Goal: Transaction & Acquisition: Purchase product/service

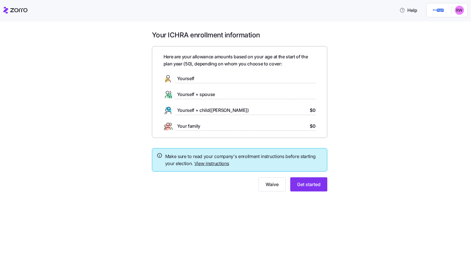
click at [205, 94] on span "Yourself + spouse" at bounding box center [196, 94] width 38 height 7
click at [166, 96] on icon at bounding box center [167, 97] width 5 height 2
click at [303, 186] on span "Get started" at bounding box center [308, 184] width 23 height 7
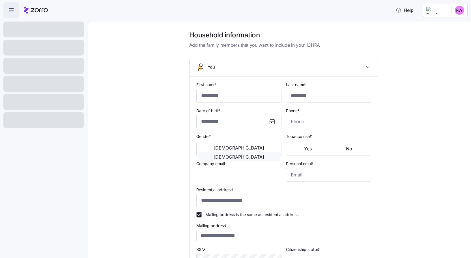
type input "**********"
type input "******"
type input "[EMAIL_ADDRESS][DOMAIN_NAME]"
type input "**********"
checkbox input "true"
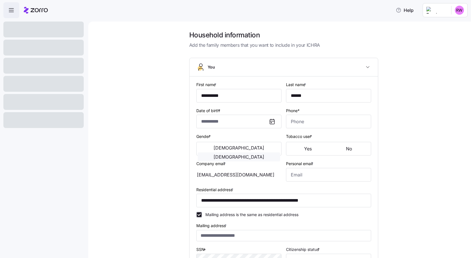
type input "**********"
type input "[PHONE_NUMBER]"
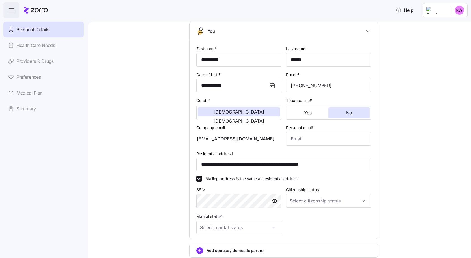
scroll to position [57, 0]
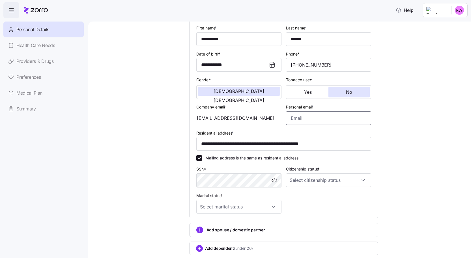
click at [295, 117] on input "Personal email *" at bounding box center [328, 118] width 85 height 14
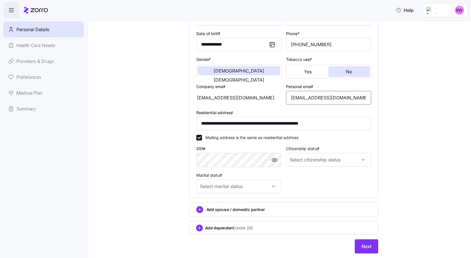
scroll to position [85, 0]
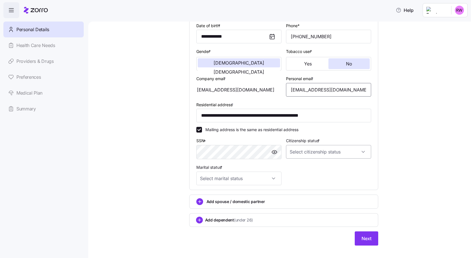
type input "[EMAIL_ADDRESS][DOMAIN_NAME]"
click at [343, 147] on input "Citizenship status *" at bounding box center [328, 152] width 85 height 14
click at [297, 169] on span "[DEMOGRAPHIC_DATA] citizen" at bounding box center [319, 169] width 57 height 6
type input "[DEMOGRAPHIC_DATA] citizen"
click at [266, 174] on input "Marital status *" at bounding box center [238, 178] width 85 height 14
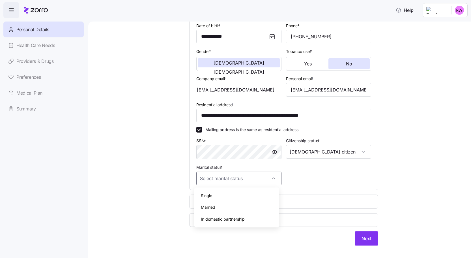
click at [218, 207] on div "Married" at bounding box center [236, 207] width 81 height 12
type input "Married"
click at [227, 201] on span "Add spouse / domestic partner" at bounding box center [236, 202] width 59 height 6
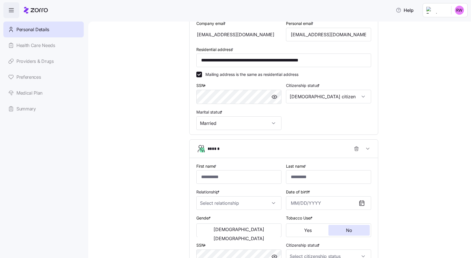
scroll to position [198, 0]
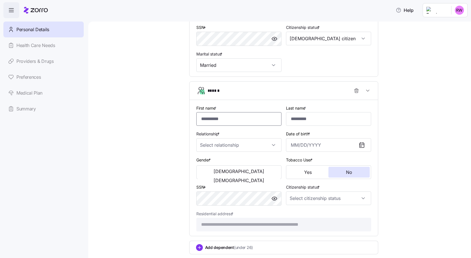
click at [235, 114] on input "First name *" at bounding box center [238, 119] width 85 height 14
type input "****"
type input "***"
click at [271, 143] on input "Relationship *" at bounding box center [238, 145] width 85 height 14
click at [242, 164] on div "Spouse" at bounding box center [236, 162] width 81 height 12
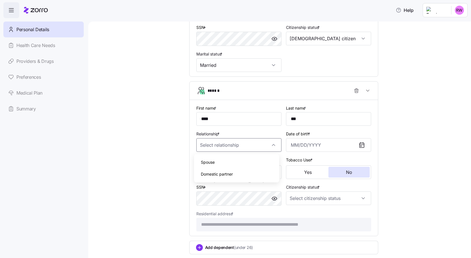
type input "Spouse"
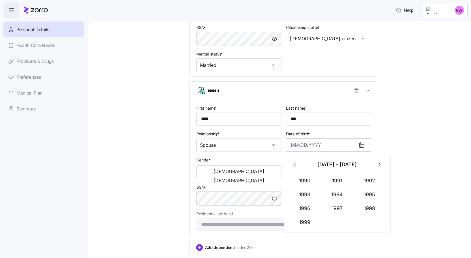
click at [307, 147] on input "Date of birth *" at bounding box center [328, 145] width 85 height 14
type input "[DATE]"
click at [227, 174] on button "[DEMOGRAPHIC_DATA]" at bounding box center [239, 171] width 82 height 9
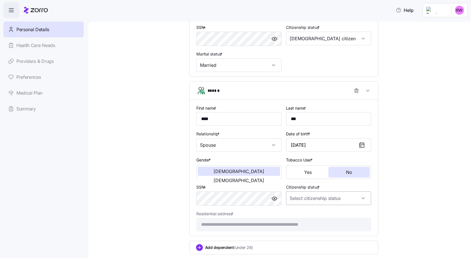
click at [347, 202] on input "Citizenship status *" at bounding box center [328, 198] width 85 height 14
click at [317, 214] on div "[DEMOGRAPHIC_DATA] citizen" at bounding box center [326, 215] width 81 height 12
type input "[DEMOGRAPHIC_DATA] citizen"
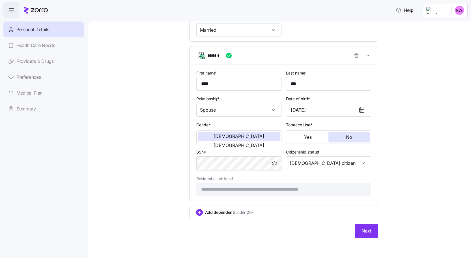
scroll to position [233, 0]
click at [367, 231] on span "Next" at bounding box center [367, 230] width 10 height 7
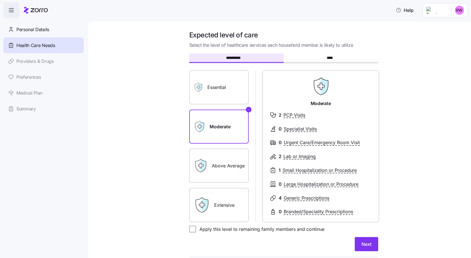
click at [217, 168] on label "Above Average" at bounding box center [218, 166] width 59 height 34
click at [0, 0] on input "Above Average" at bounding box center [0, 0] width 0 height 0
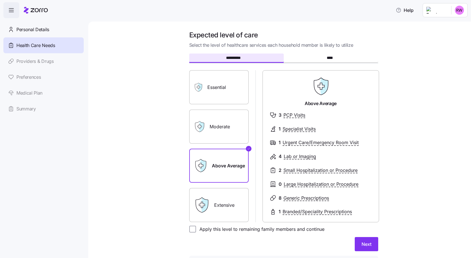
click at [218, 201] on label "Extensive" at bounding box center [218, 205] width 59 height 34
click at [0, 0] on input "Extensive" at bounding box center [0, 0] width 0 height 0
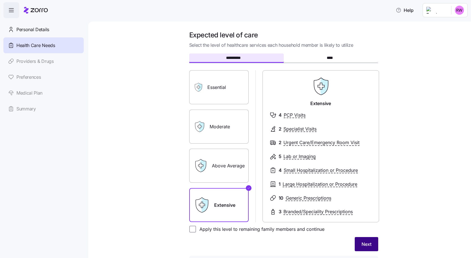
click at [373, 245] on button "Next" at bounding box center [366, 244] width 23 height 14
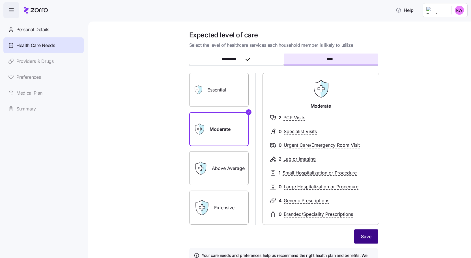
click at [366, 236] on span "Save" at bounding box center [366, 236] width 10 height 7
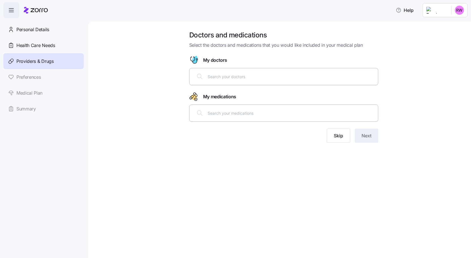
click at [254, 82] on div at bounding box center [284, 77] width 182 height 14
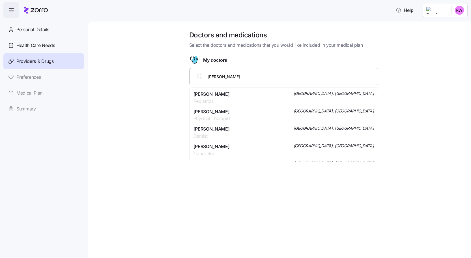
type input "[PERSON_NAME]"
click at [232, 94] on span "[PERSON_NAME] [PERSON_NAME]" at bounding box center [230, 94] width 73 height 7
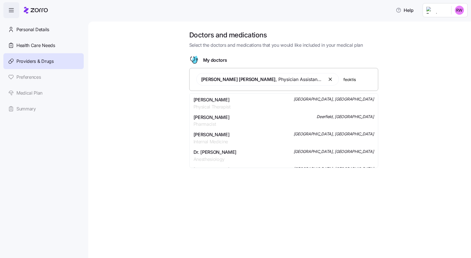
type input "feokti"
click at [219, 120] on span "[PERSON_NAME]" at bounding box center [212, 117] width 36 height 7
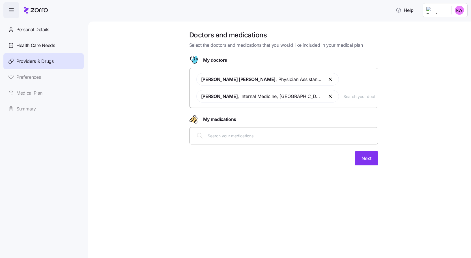
click at [359, 98] on input "text" at bounding box center [358, 96] width 31 height 6
click at [354, 100] on div "[PERSON_NAME] [PERSON_NAME] , Physician Assistant , [GEOGRAPHIC_DATA], [GEOGRAP…" at bounding box center [284, 88] width 182 height 36
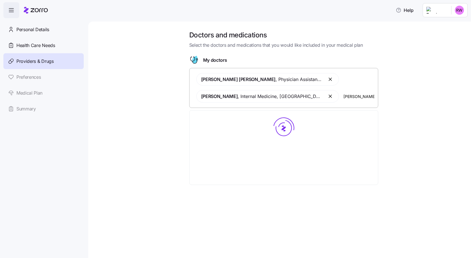
type input "patanwala"
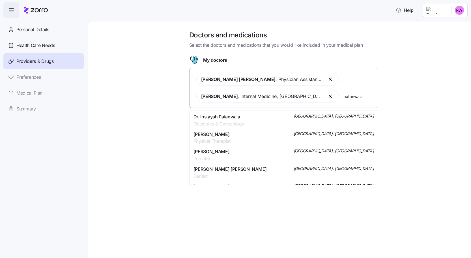
click at [245, 119] on div "Dr. Insiyyah Patanwala Obstetrics & Gynecology [GEOGRAPHIC_DATA], [GEOGRAPHIC_D…" at bounding box center [284, 120] width 181 height 14
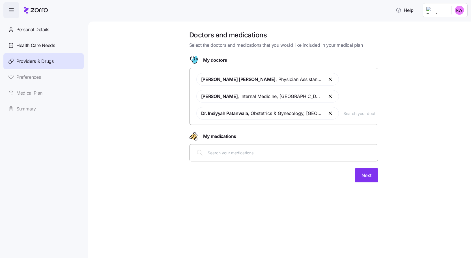
click at [276, 148] on div at bounding box center [284, 153] width 182 height 14
type input "[MEDICAL_DATA]"
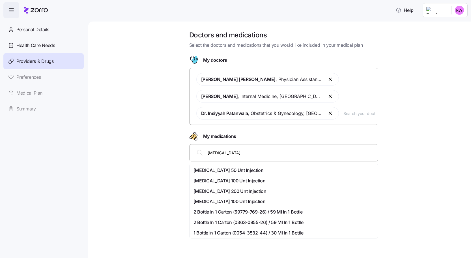
click at [219, 192] on span "[MEDICAL_DATA] 200 Unt Injection" at bounding box center [230, 191] width 73 height 7
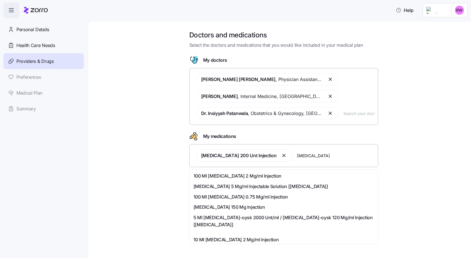
type input "[MEDICAL_DATA]"
click at [273, 185] on span "[MEDICAL_DATA] 5 Mg/ml Injectable Solution [[MEDICAL_DATA]]" at bounding box center [261, 186] width 135 height 7
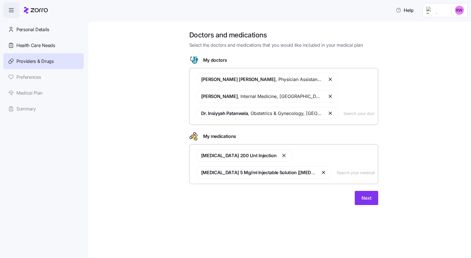
click at [337, 173] on input "text" at bounding box center [356, 172] width 38 height 6
type input "trudhesa"
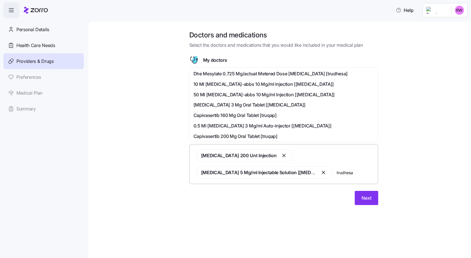
click at [298, 72] on span "Dhe Mesylate 0.725 Mg/actuat Metered Dose [MEDICAL_DATA] [trudhesa]" at bounding box center [271, 73] width 154 height 7
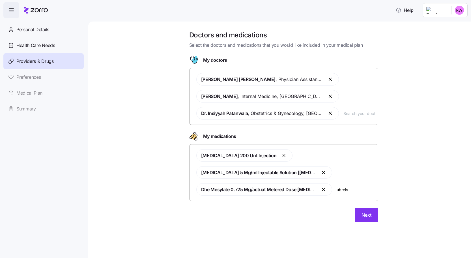
type input "[MEDICAL_DATA]"
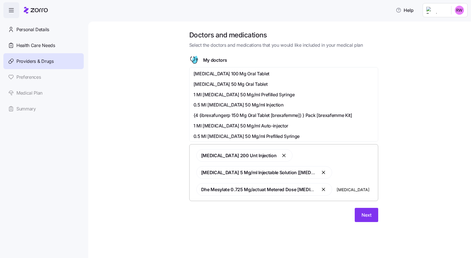
click at [244, 73] on span "[MEDICAL_DATA] 100 Mg Oral Tablet" at bounding box center [232, 73] width 76 height 7
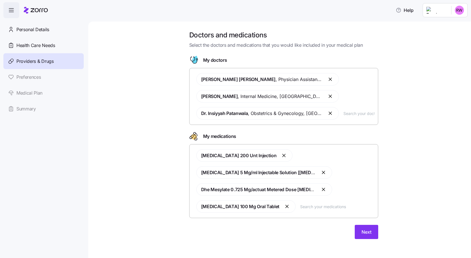
click at [300, 207] on input "text" at bounding box center [337, 206] width 74 height 6
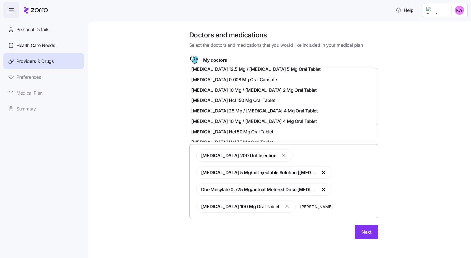
scroll to position [28, 0]
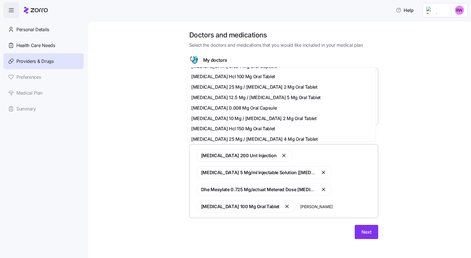
type input "[PERSON_NAME]"
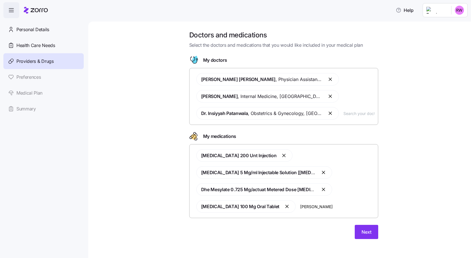
click at [284, 206] on button "button" at bounding box center [287, 206] width 7 height 7
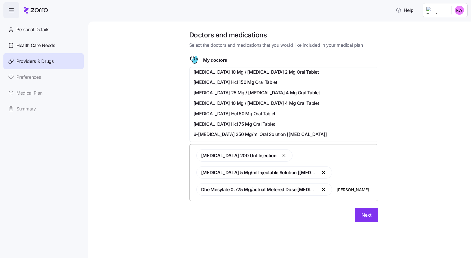
scroll to position [85, 0]
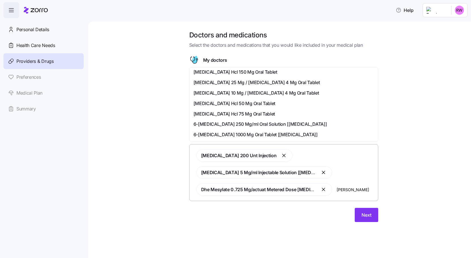
click at [254, 103] on span "[MEDICAL_DATA] Hcl 50 Mg Oral Tablet" at bounding box center [235, 103] width 82 height 7
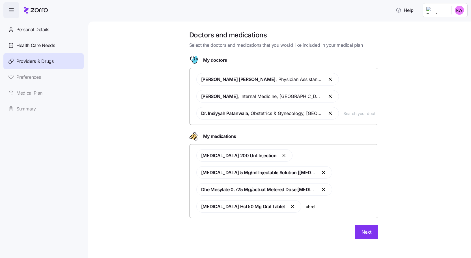
type input "ubrelv"
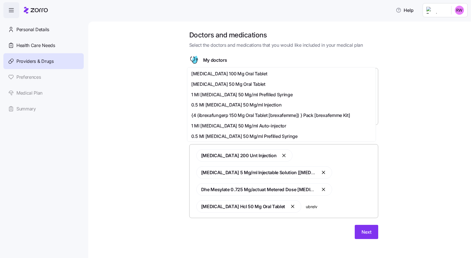
click at [237, 81] on span "[MEDICAL_DATA] 50 Mg Oral Tablet" at bounding box center [228, 84] width 74 height 7
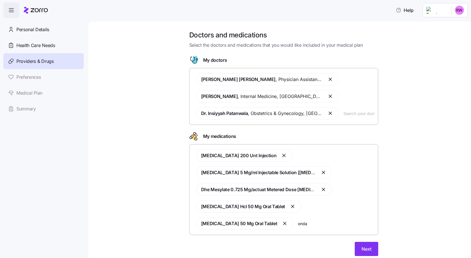
type input "ondan"
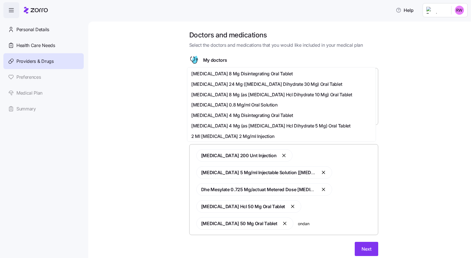
click at [259, 72] on span "[MEDICAL_DATA] 8 Mg Disintegrating Oral Tablet" at bounding box center [241, 73] width 101 height 7
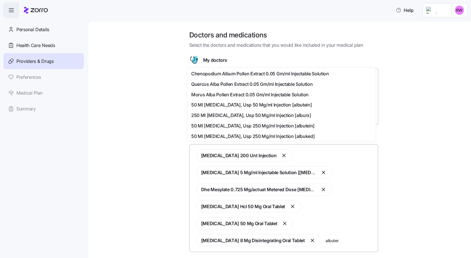
type input "albutero"
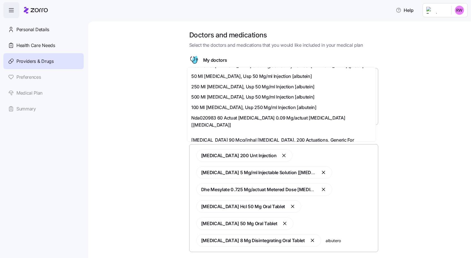
scroll to position [141, 0]
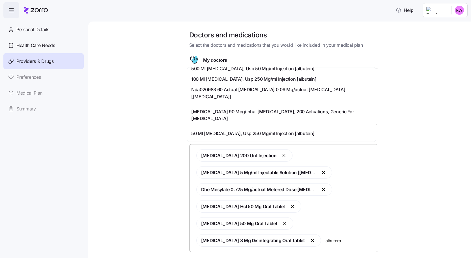
click at [262, 162] on span "[MEDICAL_DATA] 90 Mcg/actuat [MEDICAL_DATA], 200 Actuations, Generic For Proair" at bounding box center [280, 165] width 179 height 7
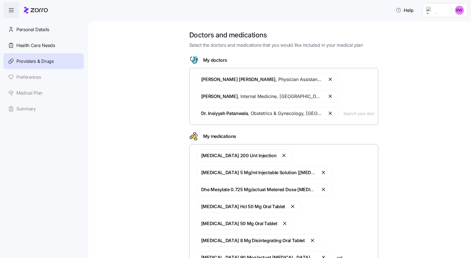
scroll to position [0, 0]
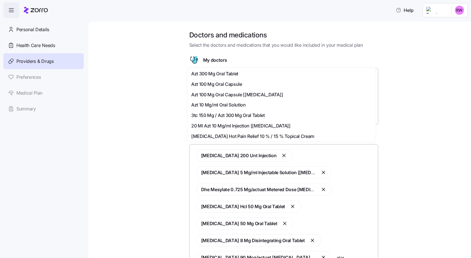
type input "atorv"
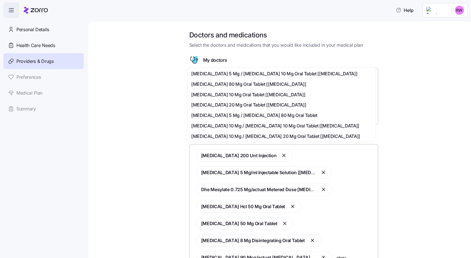
click at [242, 103] on span "[MEDICAL_DATA] 20 Mg Oral Tablet [[MEDICAL_DATA]]" at bounding box center [248, 104] width 115 height 7
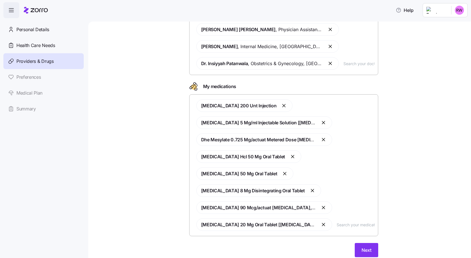
scroll to position [52, 0]
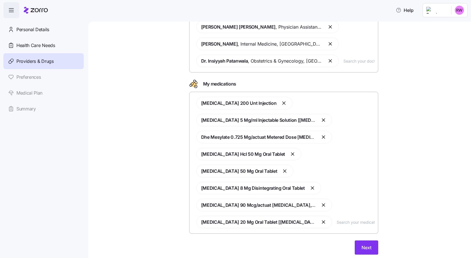
click at [337, 219] on input "text" at bounding box center [356, 222] width 38 height 6
type input "dulox"
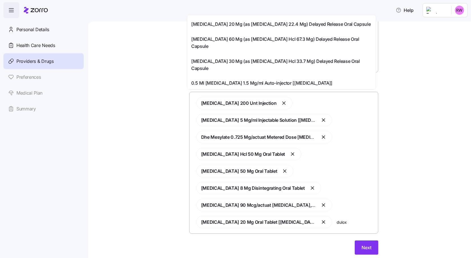
scroll to position [0, 0]
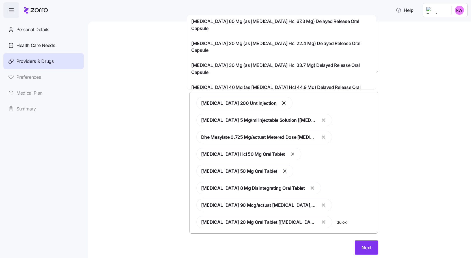
click at [273, 62] on span "[MEDICAL_DATA] 30 Mg (as [MEDICAL_DATA] Hcl 33.7 Mg) Delayed Release Oral Capsu…" at bounding box center [281, 69] width 181 height 14
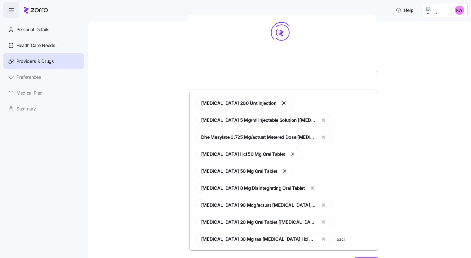
type input "baclo"
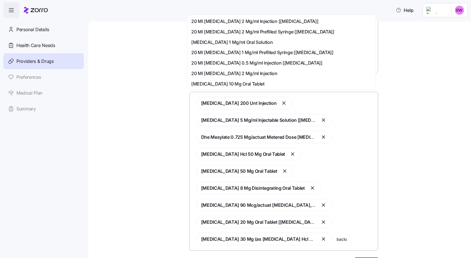
click at [237, 84] on span "[MEDICAL_DATA] 10 Mg Oral Tablet" at bounding box center [227, 83] width 73 height 7
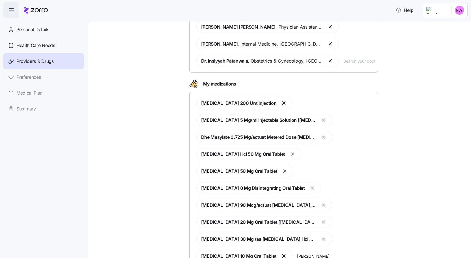
type input "[MEDICAL_DATA]"
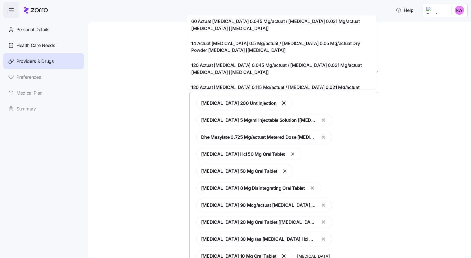
click at [233, 22] on span "60 Actuat [MEDICAL_DATA] 0.045 Mg/actuat / [MEDICAL_DATA] 0.021 Mg/actuat [MEDI…" at bounding box center [281, 25] width 181 height 14
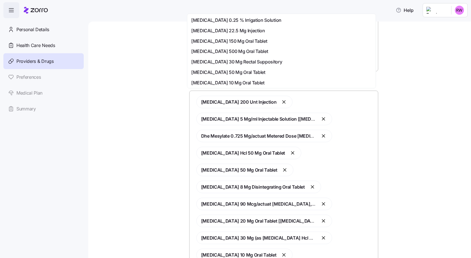
scroll to position [103, 0]
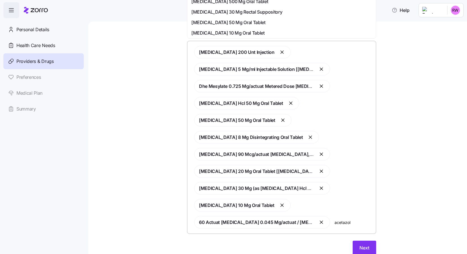
click at [351, 219] on input "acetazol" at bounding box center [353, 222] width 38 height 6
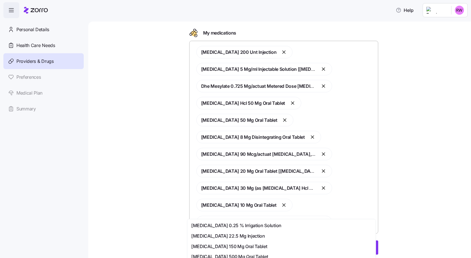
click at [354, 219] on input "acetazol" at bounding box center [356, 222] width 38 height 6
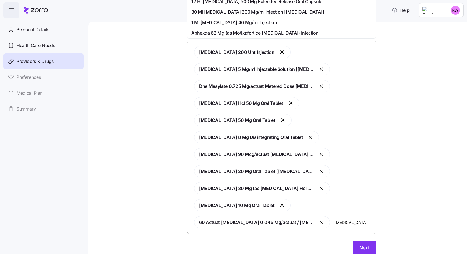
click at [232, 248] on body "Help Personal Details Health Care Needs Providers & Drugs Preferences Medical P…" at bounding box center [233, 125] width 467 height 250
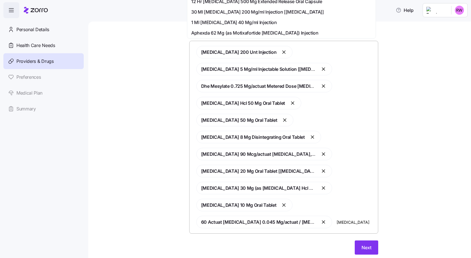
click at [232, 245] on div "Doctors and medications Select the doctors and medications that you would like …" at bounding box center [279, 140] width 383 height 236
click at [366, 219] on input "[MEDICAL_DATA]" at bounding box center [356, 222] width 38 height 6
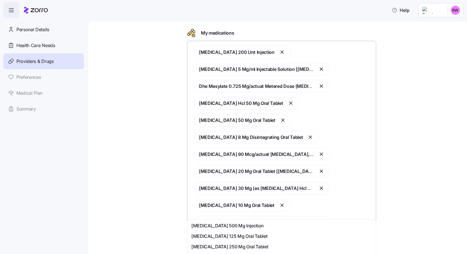
click at [366, 204] on div "[MEDICAL_DATA] 200 Unt Injection [MEDICAL_DATA] 5 Mg/ml Injectable Solution [[M…" at bounding box center [282, 136] width 182 height 189
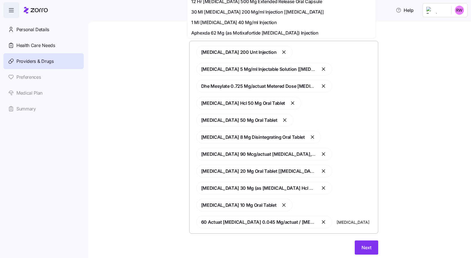
click at [420, 175] on div "Doctors and medications Select the doctors and medications that you would like …" at bounding box center [283, 94] width 359 height 334
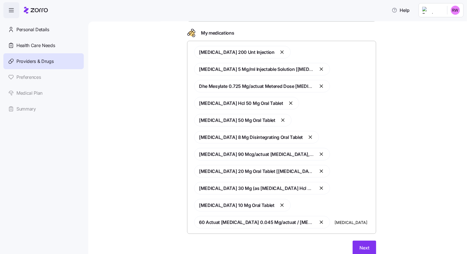
click at [352, 219] on input "[MEDICAL_DATA]" at bounding box center [353, 222] width 38 height 6
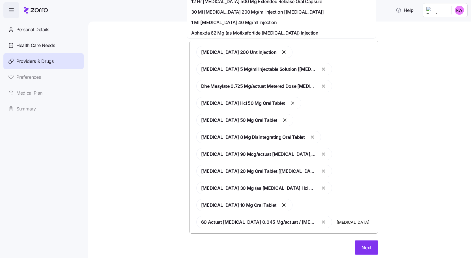
click at [352, 219] on input "[MEDICAL_DATA]" at bounding box center [356, 222] width 38 height 6
type input "[MEDICAL_DATA]"
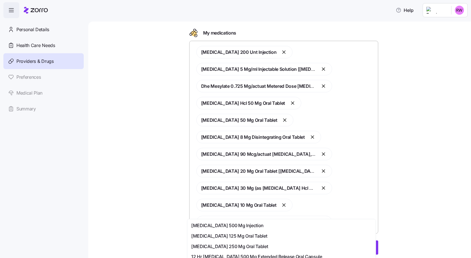
click at [409, 145] on div "Doctors and medications Select the doctors and medications that you would like …" at bounding box center [283, 94] width 359 height 334
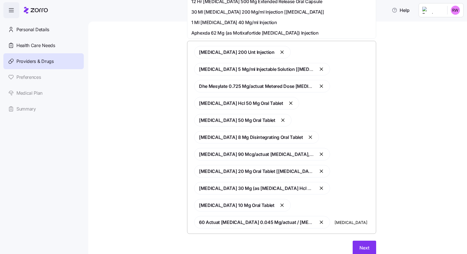
drag, startPoint x: 354, startPoint y: 205, endPoint x: 328, endPoint y: 204, distance: 26.3
click at [328, 204] on div "[MEDICAL_DATA] 200 Unt Injection [MEDICAL_DATA] 5 Mg/ml Injectable Solution [[M…" at bounding box center [282, 136] width 182 height 189
click at [415, 186] on div "Doctors and medications Select the doctors and medications that you would like …" at bounding box center [281, 94] width 355 height 334
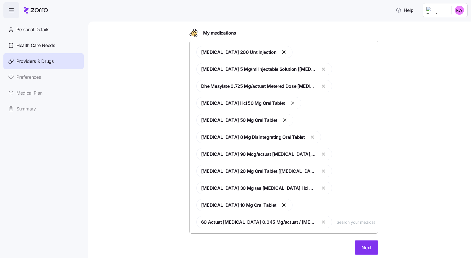
click at [354, 219] on input "text" at bounding box center [356, 222] width 38 height 6
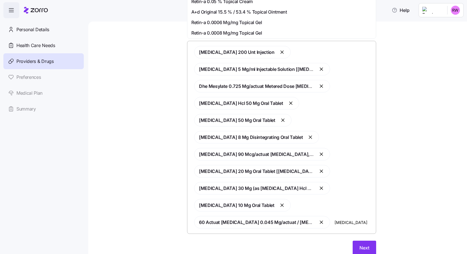
type input "[MEDICAL_DATA]"
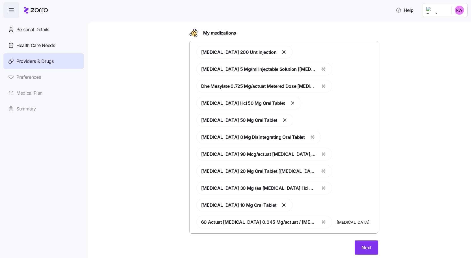
click at [402, 187] on div "Doctors and medications Select the doctors and medications that you would like …" at bounding box center [283, 94] width 359 height 334
click at [355, 240] on button "Next" at bounding box center [366, 247] width 23 height 14
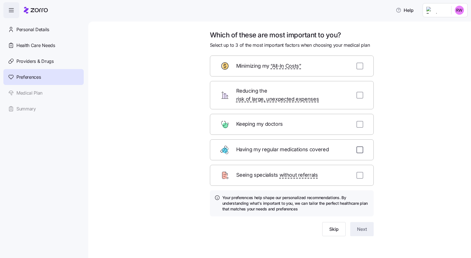
click at [360, 146] on input "checkbox" at bounding box center [359, 149] width 7 height 7
checkbox input "true"
click at [360, 172] on input "checkbox" at bounding box center [359, 175] width 7 height 7
checkbox input "true"
click at [359, 121] on input "checkbox" at bounding box center [359, 124] width 7 height 7
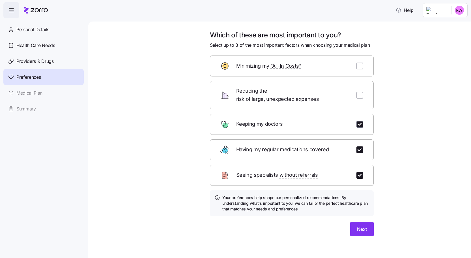
checkbox input "true"
click at [364, 227] on button "Next" at bounding box center [361, 229] width 23 height 14
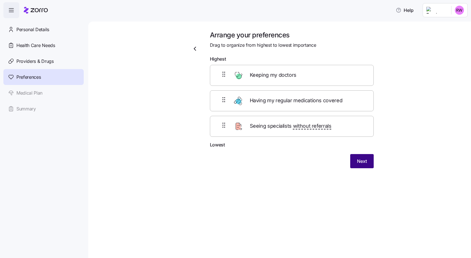
click at [362, 162] on span "Next" at bounding box center [362, 161] width 10 height 7
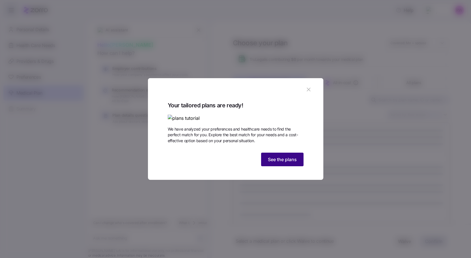
click at [279, 166] on button "See the plans" at bounding box center [282, 160] width 42 height 14
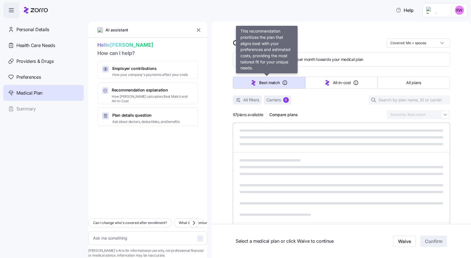
click at [277, 84] on span "Best match" at bounding box center [269, 83] width 20 height 6
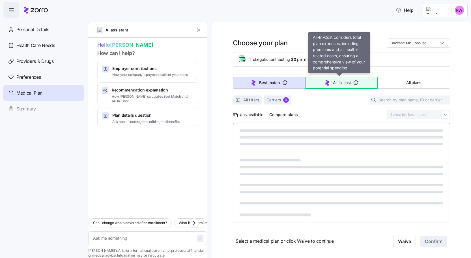
click at [324, 83] on icon "button" at bounding box center [327, 82] width 7 height 7
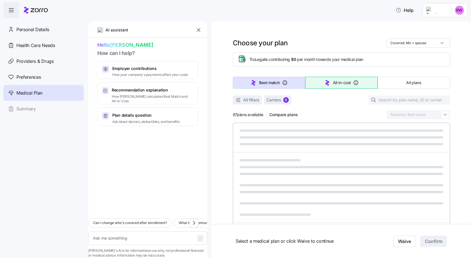
type textarea "x"
type input "Sorted by: All-in-cost"
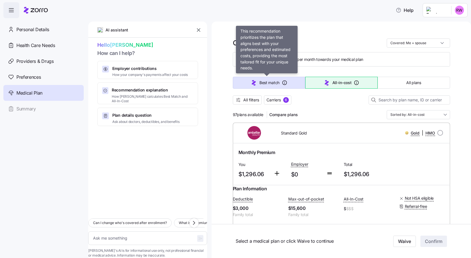
click at [274, 83] on span "Best match" at bounding box center [269, 83] width 20 height 6
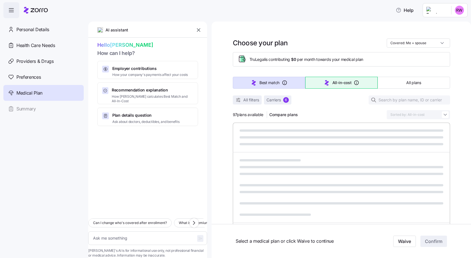
type textarea "x"
type input "Sorted by: Best match"
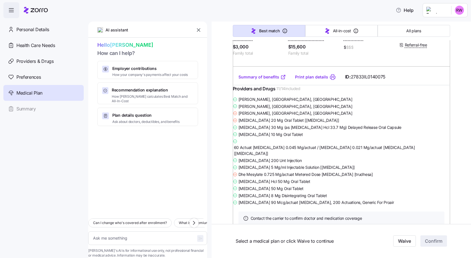
scroll to position [170, 0]
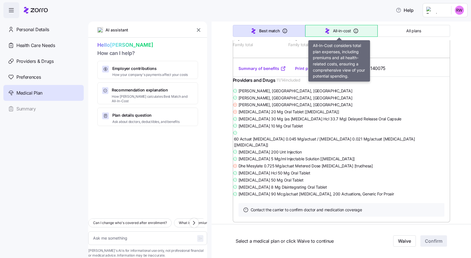
click at [336, 34] on span "All-in-cost" at bounding box center [342, 31] width 18 height 6
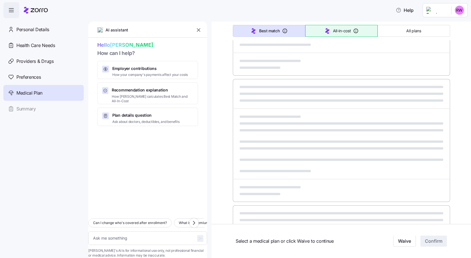
type textarea "x"
type input "Sorted by: All-in-cost"
